Goal: Use online tool/utility: Utilize a website feature to perform a specific function

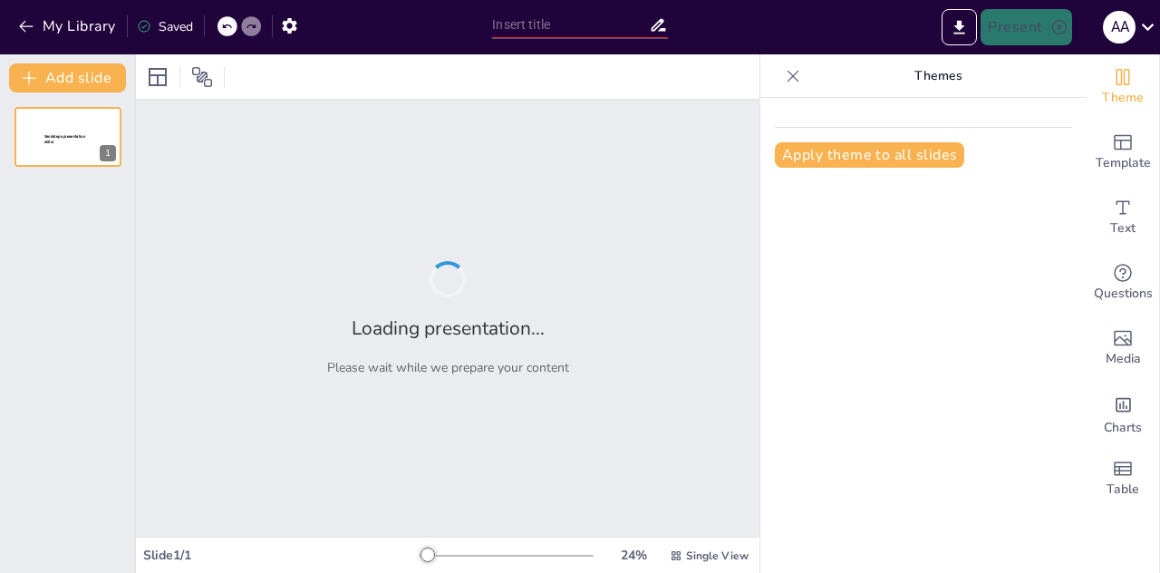
type input "New Sendsteps"
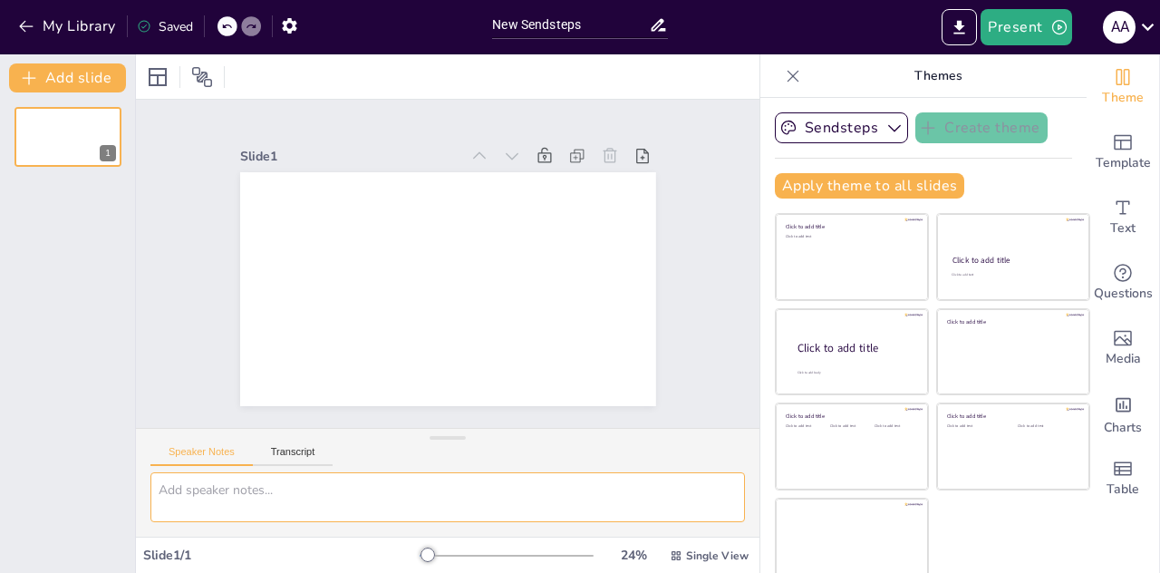
click at [355, 499] on textarea at bounding box center [447, 497] width 595 height 50
type textarea "e"
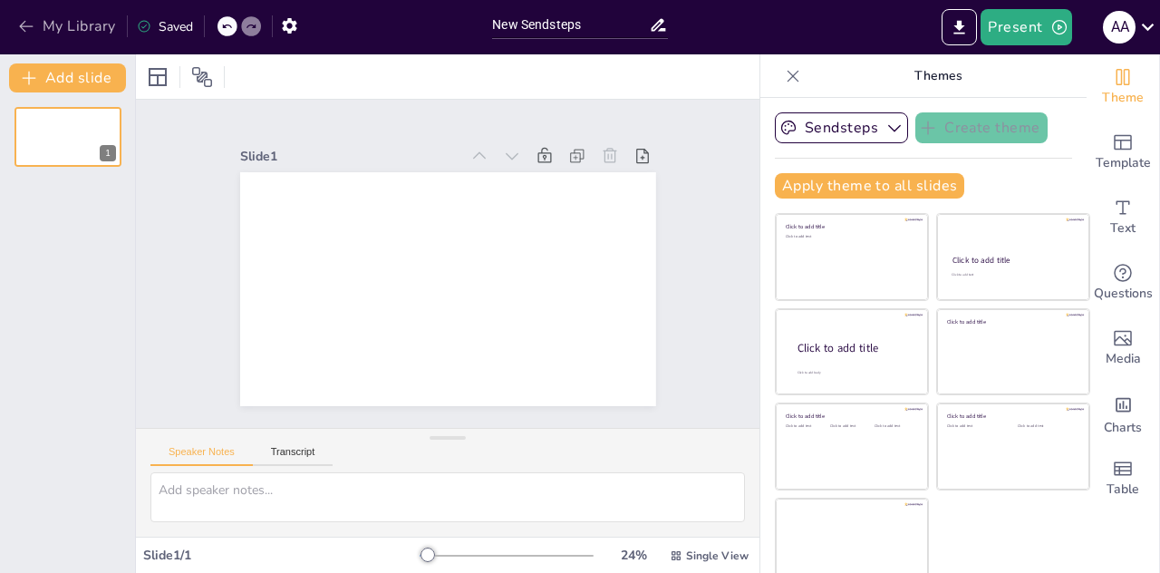
click at [20, 23] on icon "button" at bounding box center [26, 26] width 18 height 18
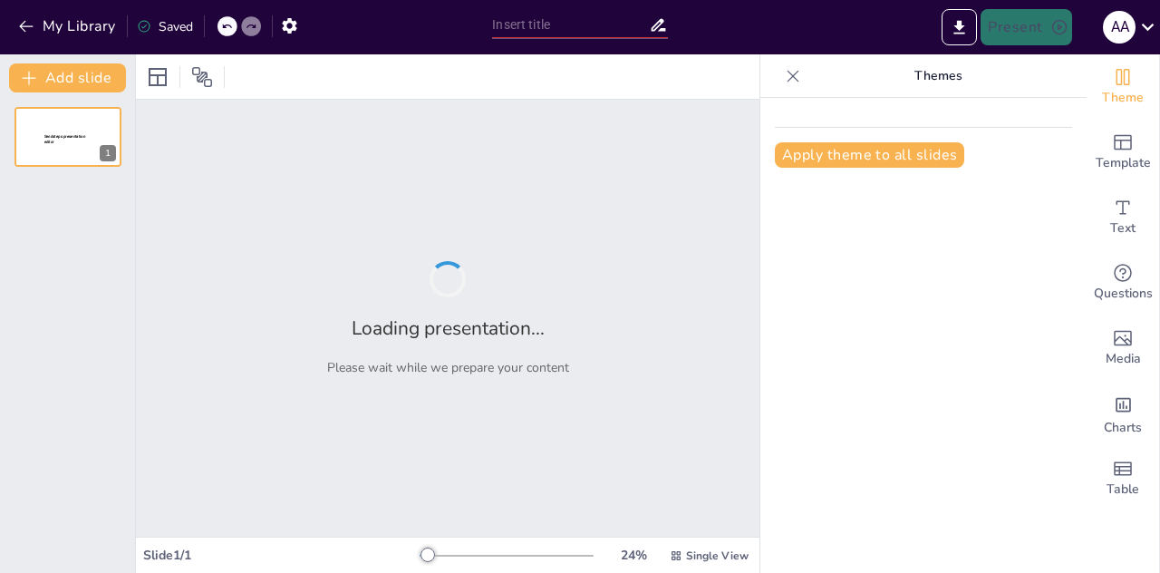
type input "New Sendsteps"
